Goal: Task Accomplishment & Management: Manage account settings

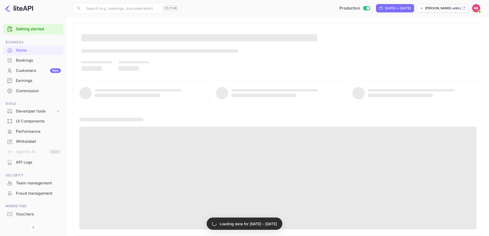
click at [33, 61] on div "Bookings" at bounding box center [38, 60] width 45 height 6
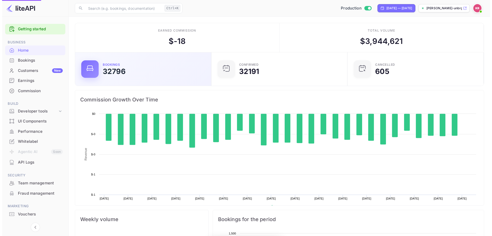
scroll to position [80, 129]
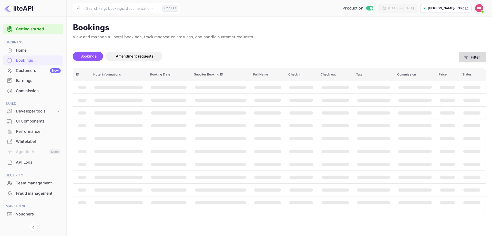
click at [466, 58] on icon "button" at bounding box center [466, 57] width 5 height 5
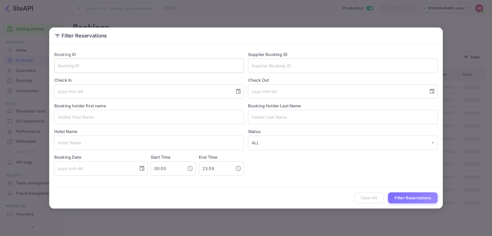
click at [112, 70] on input "text" at bounding box center [149, 65] width 190 height 14
paste input "Q3E6S5Mth"
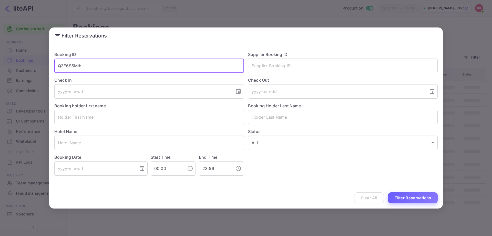
type input "Q3E6S5Mth"
click at [405, 198] on button "Filter Reservations" at bounding box center [413, 197] width 50 height 11
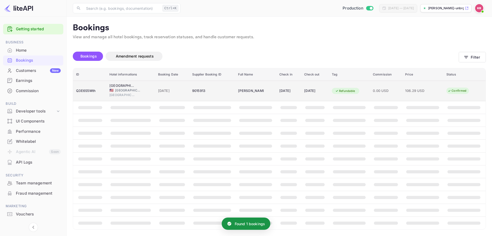
click at [301, 92] on td "25 Aug 2025" at bounding box center [289, 91] width 25 height 21
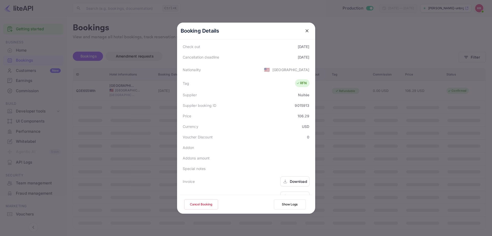
scroll to position [114, 0]
click at [294, 182] on div "Download" at bounding box center [298, 184] width 17 height 5
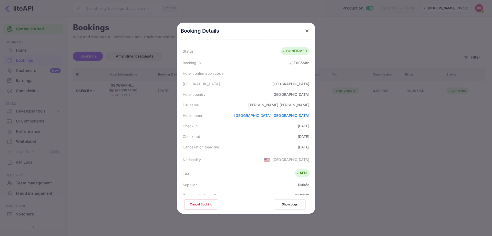
scroll to position [11, 0]
drag, startPoint x: 219, startPoint y: 148, endPoint x: 262, endPoint y: 148, distance: 42.6
click at [262, 148] on div "Cancellation deadline 2025-08-22" at bounding box center [246, 148] width 132 height 11
click at [404, 152] on div at bounding box center [246, 118] width 492 height 236
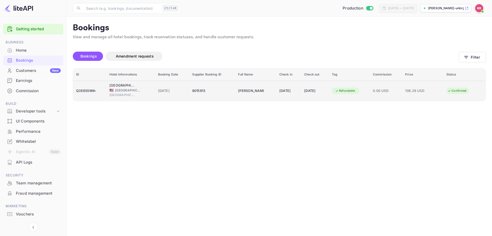
click at [203, 92] on div "9015913" at bounding box center [212, 91] width 40 height 8
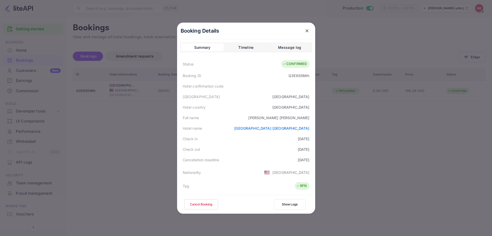
click at [200, 203] on button "Cancel Booking" at bounding box center [201, 204] width 34 height 10
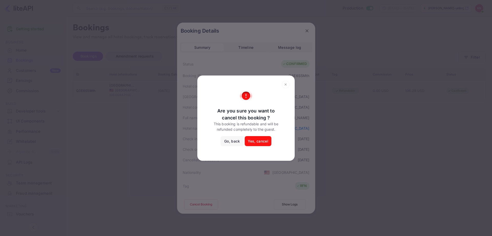
click at [284, 82] on icon at bounding box center [286, 85] width 8 height 8
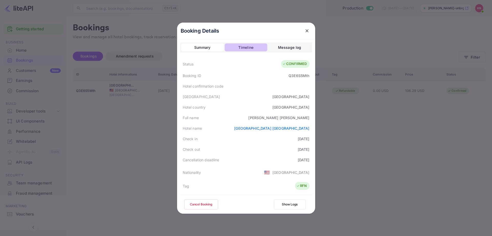
click at [247, 48] on div "Timeline" at bounding box center [246, 47] width 15 height 6
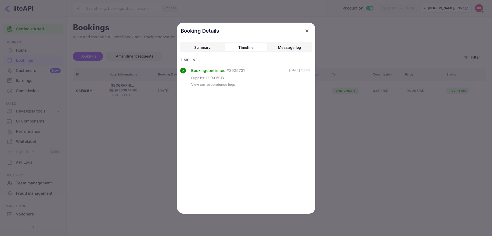
click at [283, 48] on div "Message log" at bounding box center [289, 47] width 23 height 6
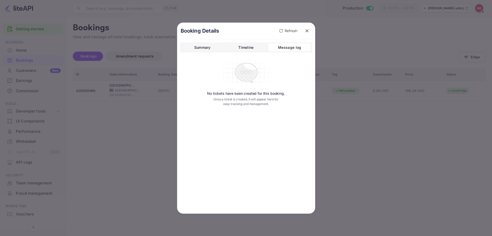
click at [208, 48] on div "Summary" at bounding box center [202, 47] width 16 height 6
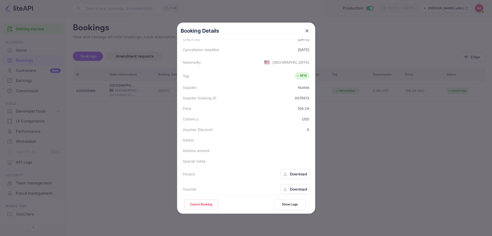
scroll to position [114, 0]
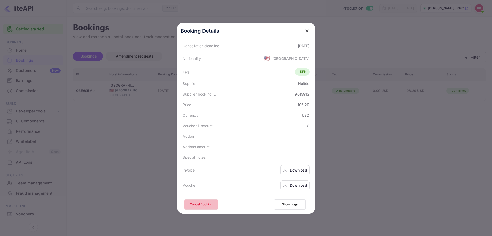
click at [207, 202] on button "Cancel Booking" at bounding box center [201, 204] width 34 height 10
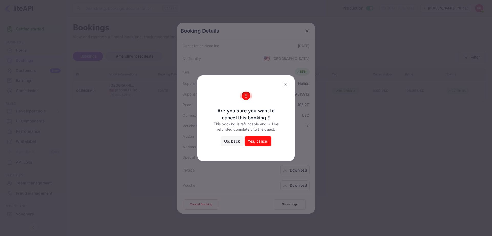
click at [252, 138] on button "Yes, cancel" at bounding box center [258, 141] width 27 height 10
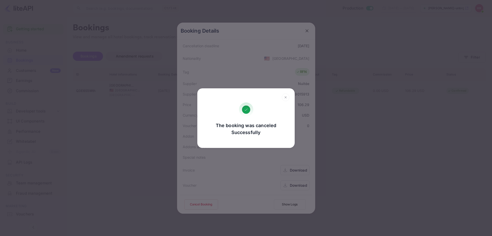
click at [350, 136] on div "The booking was canceled Successfully Go, back Yes, cancel" at bounding box center [246, 118] width 492 height 236
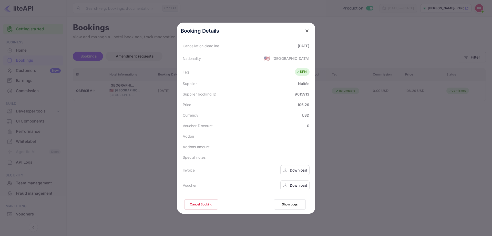
click at [349, 136] on div at bounding box center [246, 118] width 492 height 236
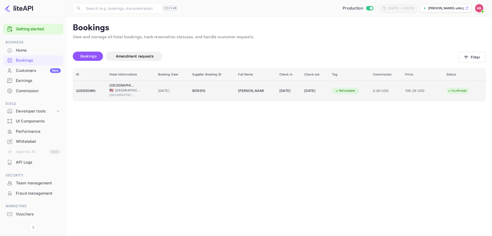
click at [313, 88] on div "26 Aug 2025" at bounding box center [315, 91] width 22 height 8
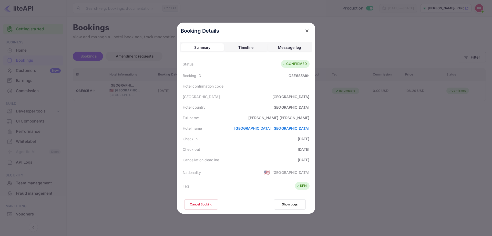
click at [115, 132] on div at bounding box center [246, 118] width 492 height 236
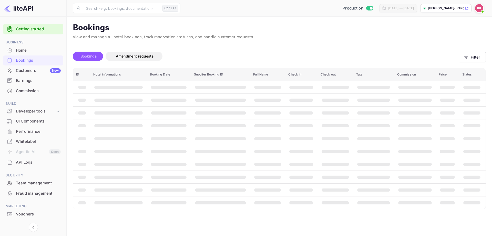
click at [95, 56] on span "Bookings" at bounding box center [89, 56] width 16 height 4
click at [86, 58] on span "Bookings" at bounding box center [89, 56] width 22 height 6
click at [87, 53] on span "Bookings" at bounding box center [89, 56] width 22 height 6
click at [93, 56] on span "Bookings" at bounding box center [89, 56] width 16 height 4
click at [468, 59] on icon "button" at bounding box center [466, 57] width 5 height 5
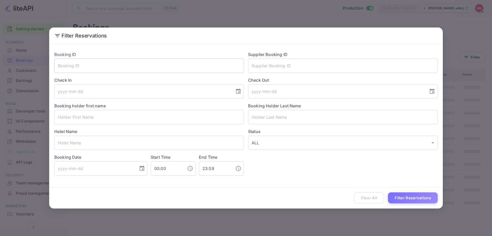
click at [114, 65] on input "text" at bounding box center [149, 65] width 190 height 14
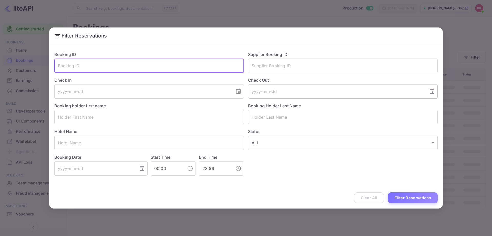
paste input "Q3E6S5Mth"
type input "Q3E6S5Mth"
click at [409, 199] on button "Filter Reservations" at bounding box center [413, 197] width 50 height 11
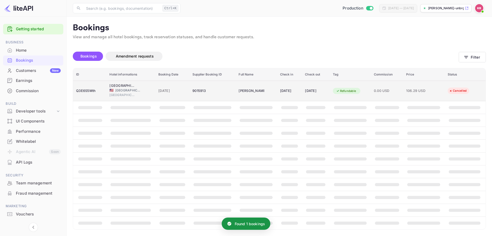
click at [393, 89] on span "0.00 USD" at bounding box center [387, 91] width 26 height 6
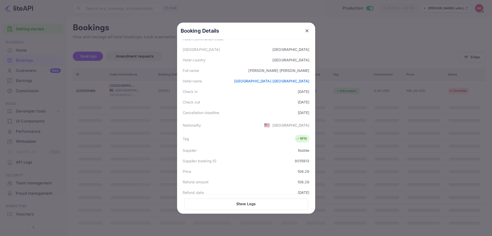
scroll to position [77, 0]
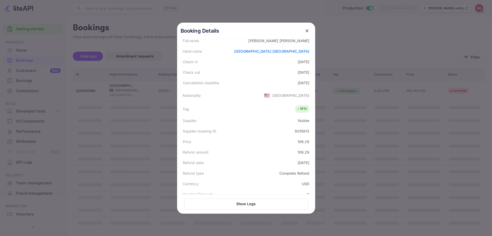
click at [274, 170] on div "Refund type Complete Refund" at bounding box center [246, 173] width 132 height 11
click at [389, 173] on div at bounding box center [246, 118] width 492 height 236
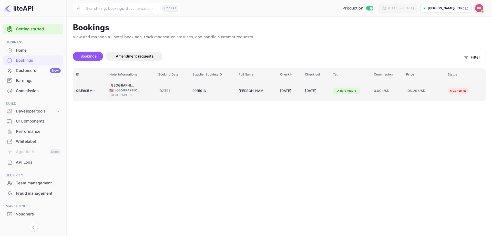
click at [83, 89] on div "Q3E6S5Mth" at bounding box center [89, 91] width 27 height 8
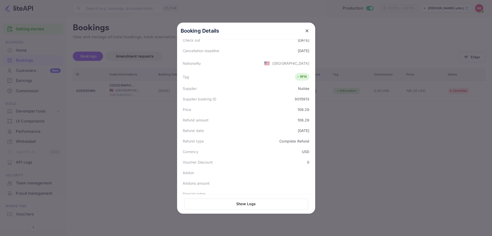
scroll to position [116, 0]
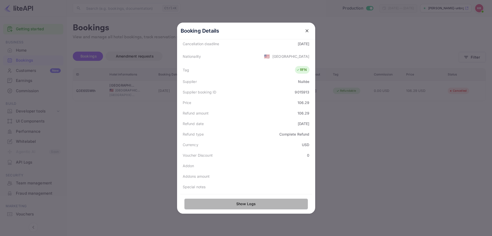
click at [248, 204] on button "Show Logs" at bounding box center [246, 203] width 124 height 11
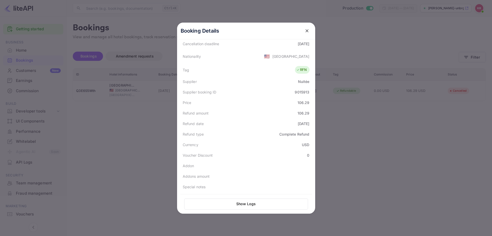
click at [371, 137] on div at bounding box center [246, 118] width 492 height 236
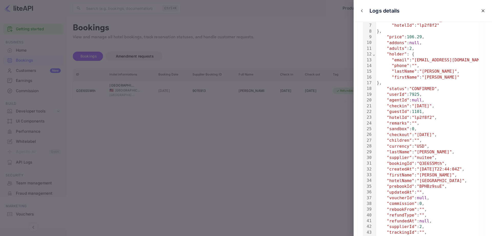
scroll to position [128, 0]
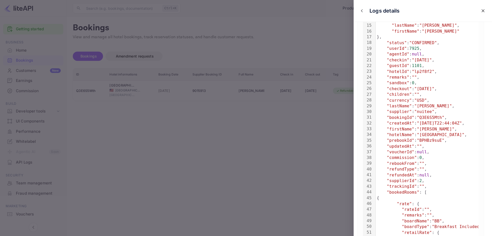
click at [327, 137] on div at bounding box center [246, 118] width 492 height 236
